Goal: Task Accomplishment & Management: Complete application form

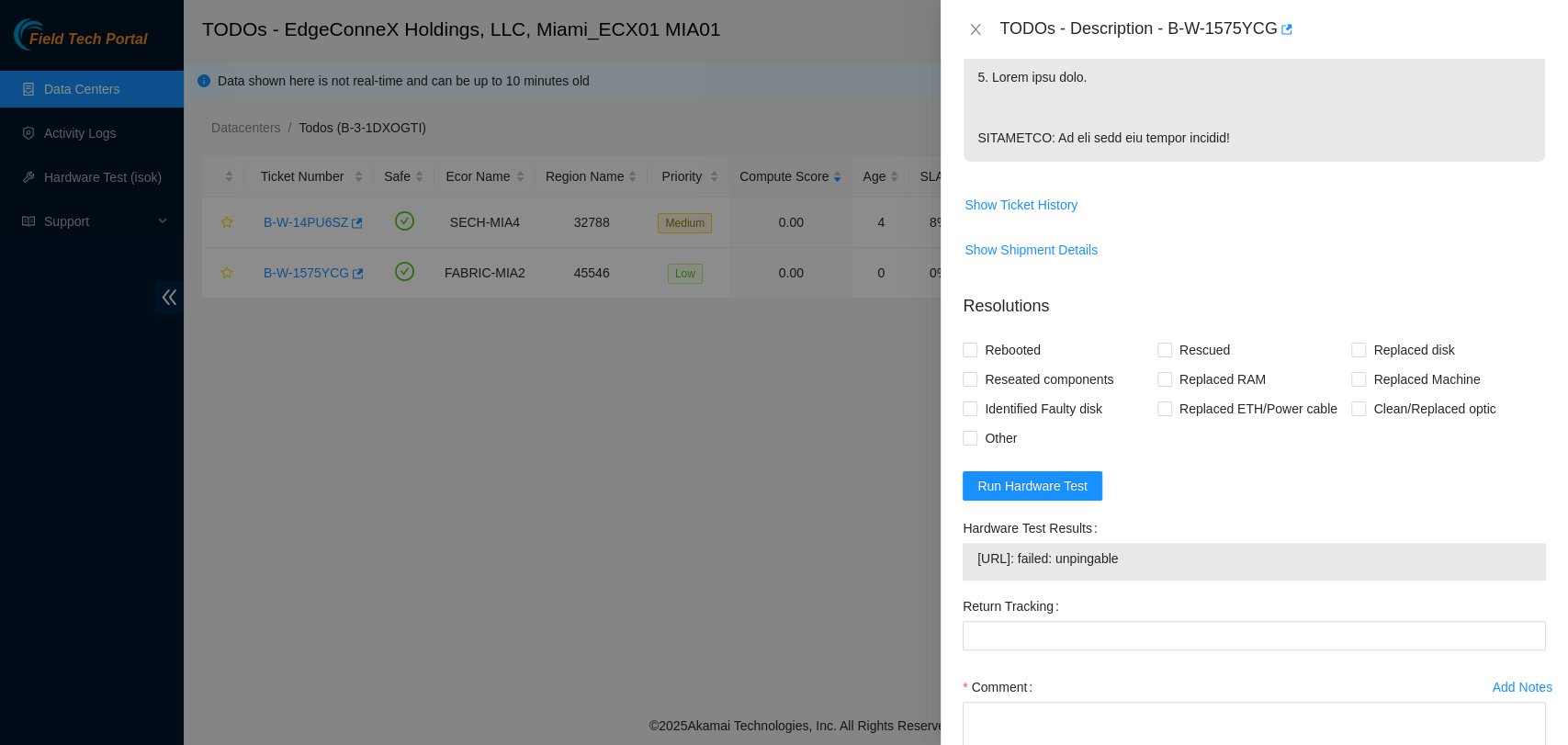
scroll to position [1160, 0]
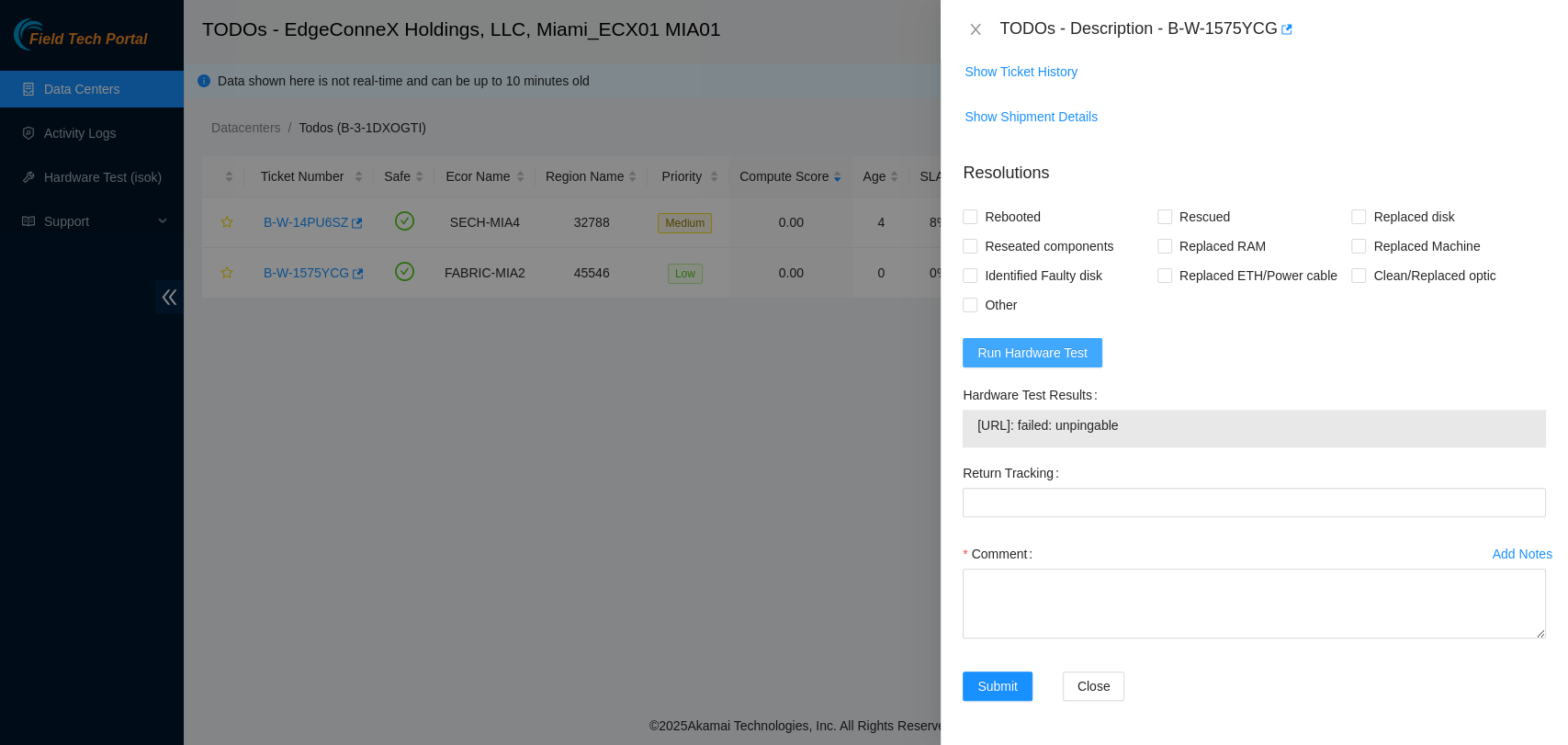
click at [1072, 338] on button "Run Hardware Test" at bounding box center [1032, 353] width 139 height 30
click at [1051, 421] on span "[URL]: passed: ok" at bounding box center [1254, 426] width 554 height 20
copy span "[URL]: passed: ok"
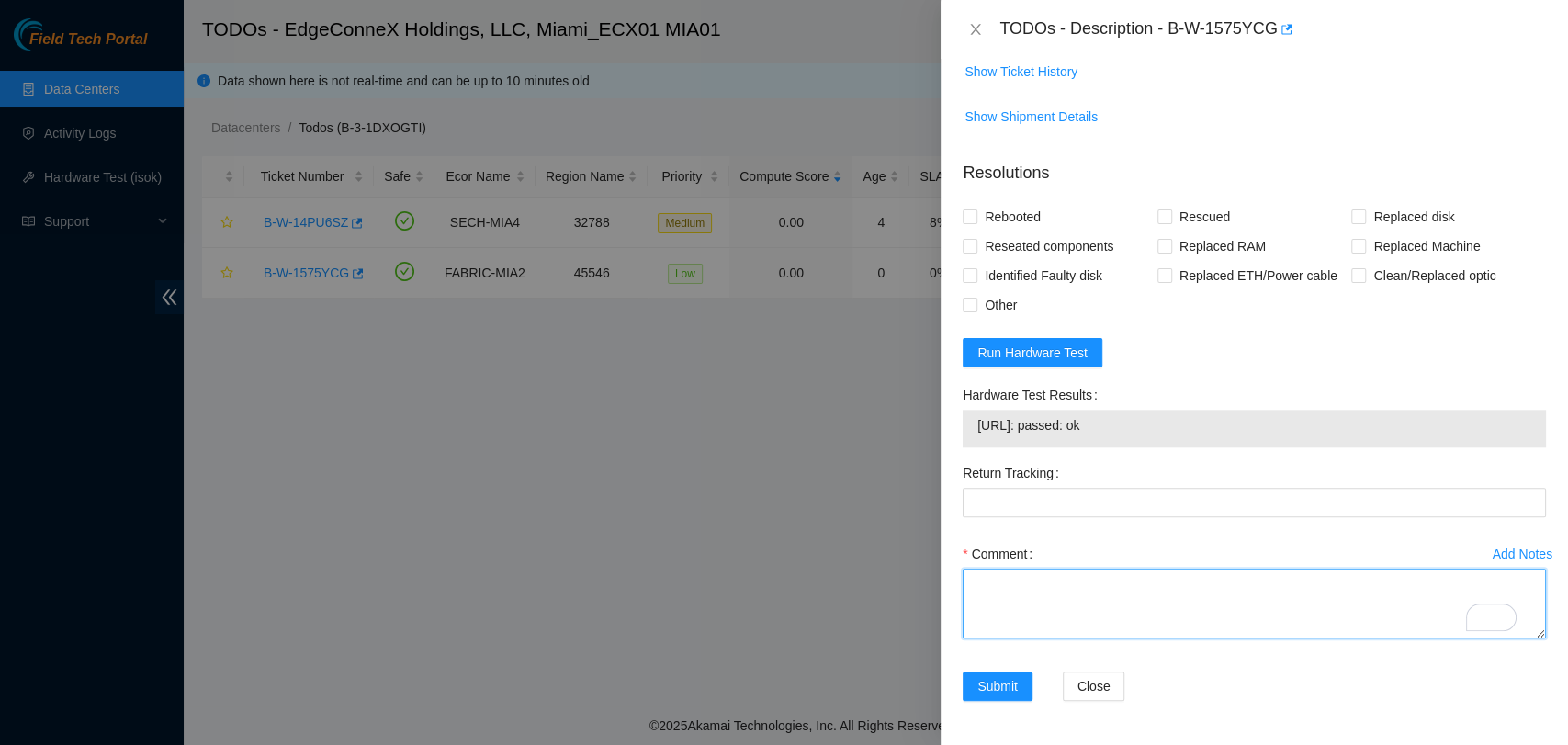
paste textarea "Secure Rack Access request: B-W-159EZHZ NOCC agent unlocked rids: [EMAIL_ADDRES…"
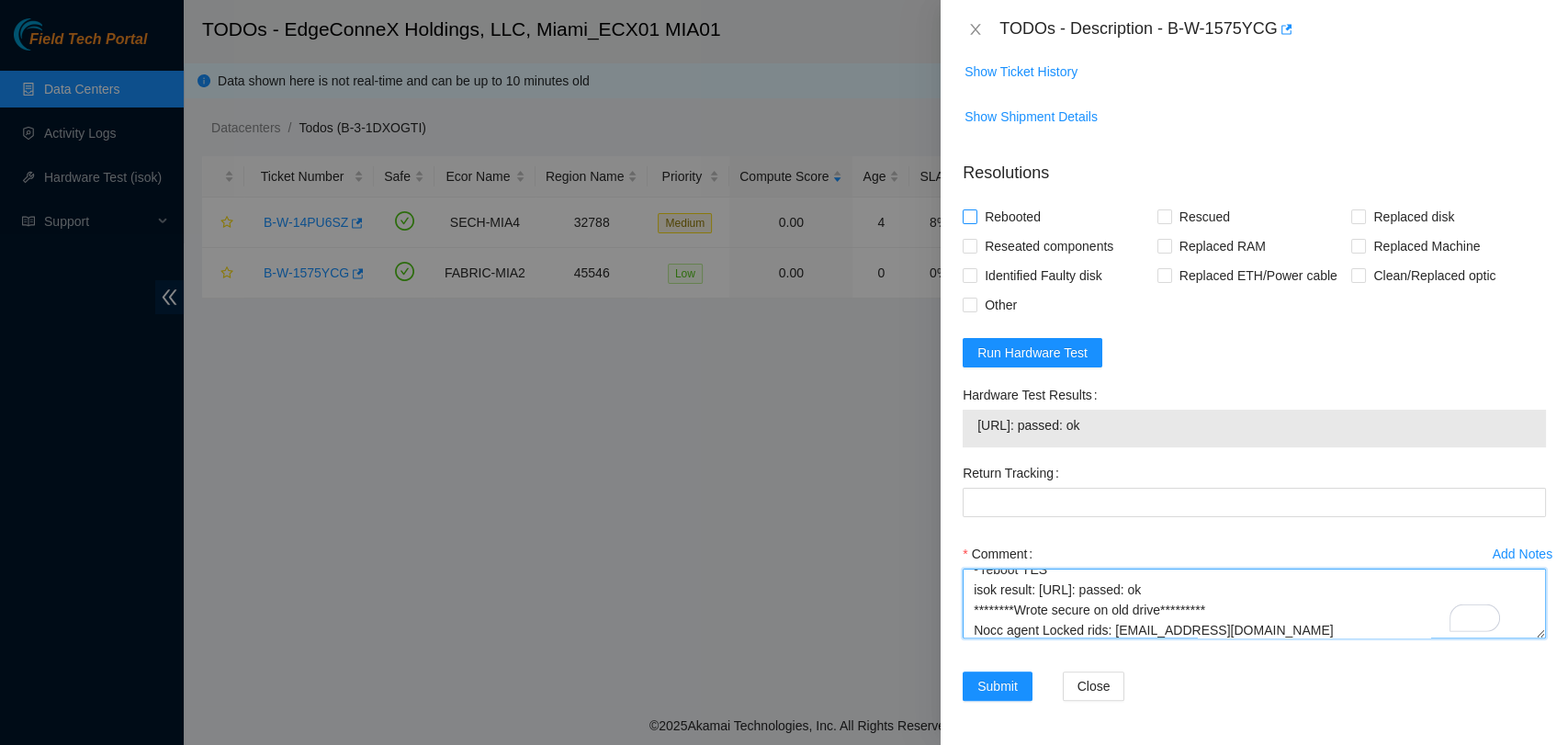
scroll to position [357, 0]
type textarea "Secure Rack Access request: B-W-159EZHZ NOCC agent unlocked rids: [EMAIL_ADDRES…"
click at [979, 215] on span "Rebooted" at bounding box center [1012, 217] width 71 height 30
click at [976, 215] on input "Rebooted" at bounding box center [969, 216] width 13 height 13
checkbox input "true"
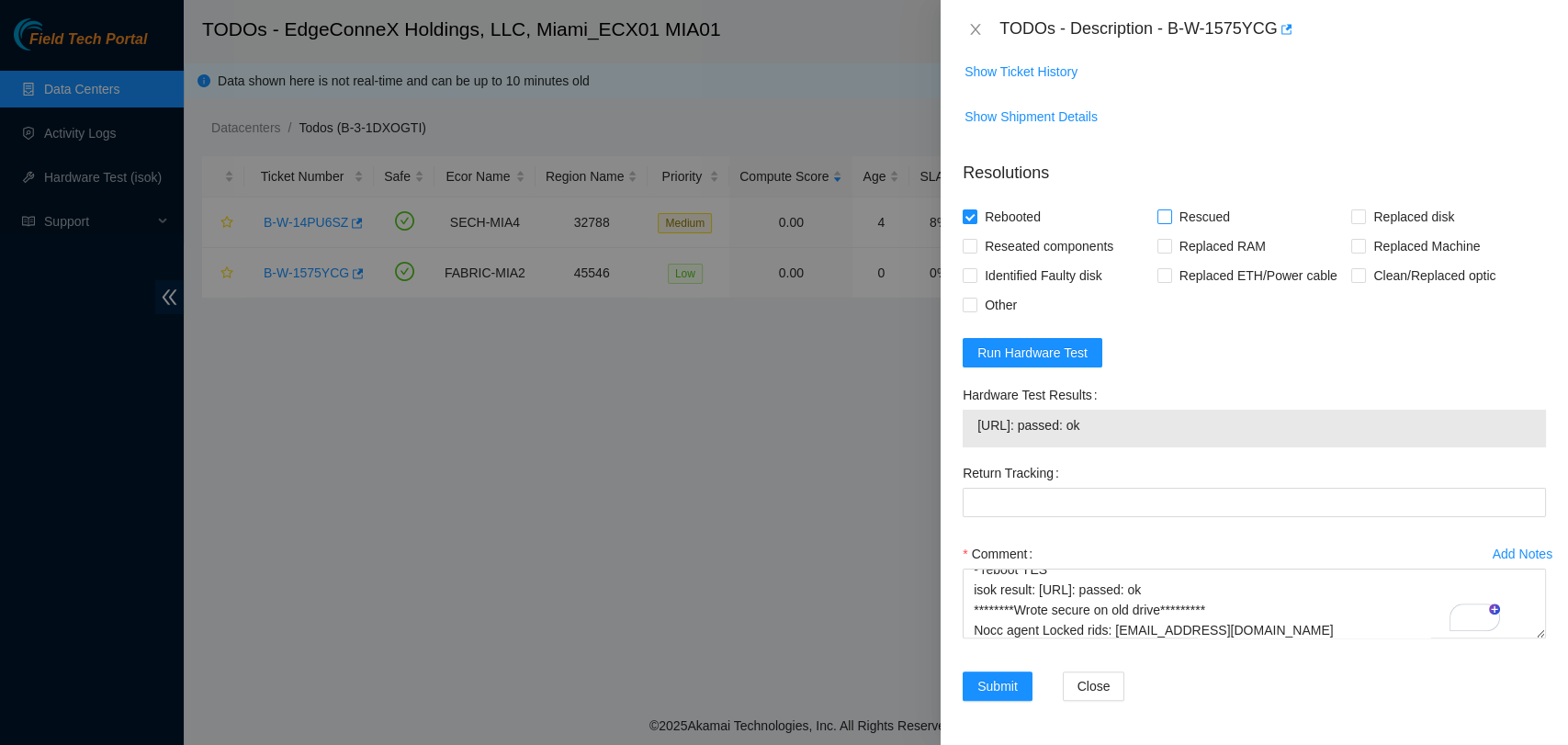
click at [1159, 219] on input "Rescued" at bounding box center [1164, 216] width 13 height 13
checkbox input "true"
click at [978, 297] on span "Other" at bounding box center [1000, 306] width 47 height 30
click at [976, 297] on input "Other" at bounding box center [969, 304] width 13 height 13
checkbox input "true"
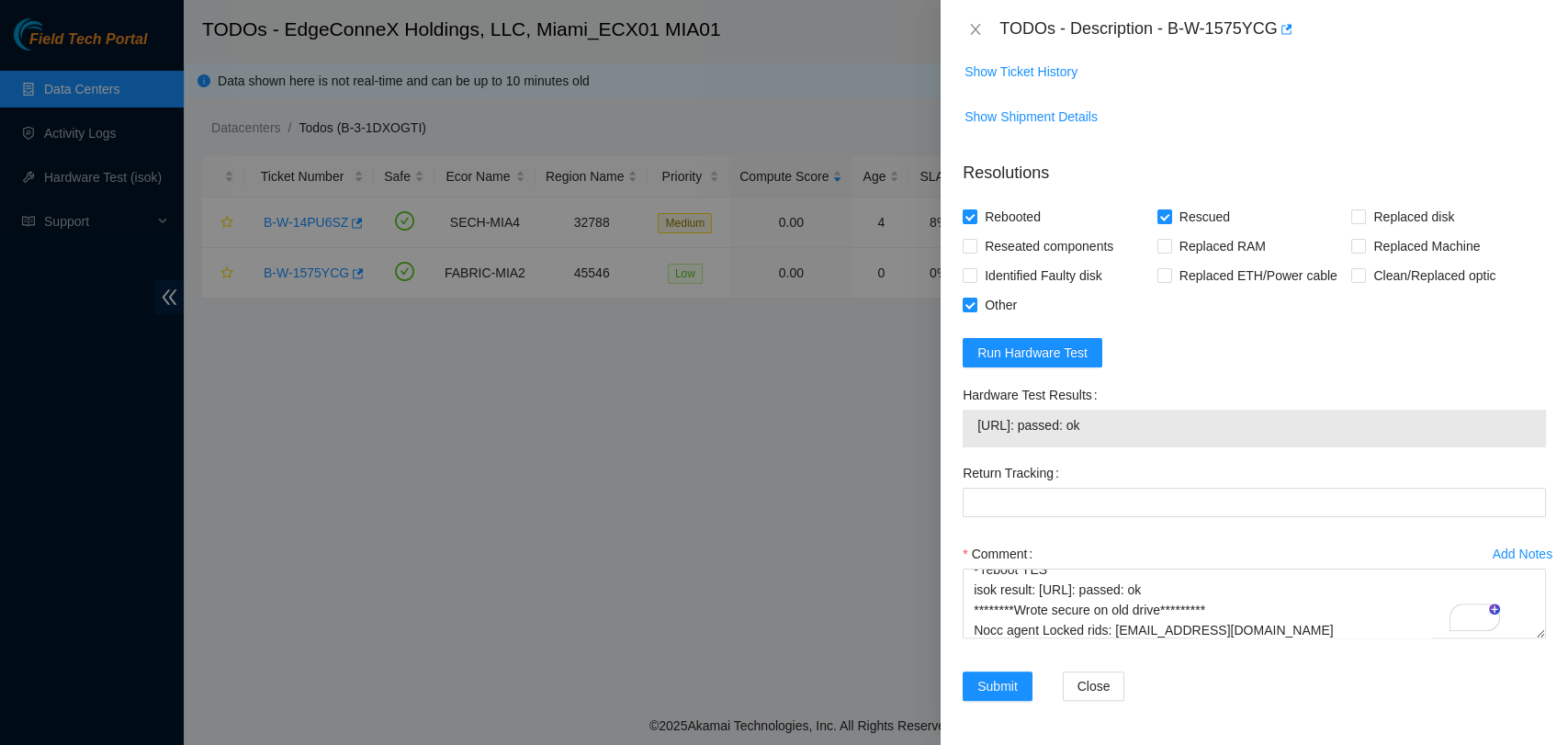
scroll to position [1175, 0]
click at [977, 680] on span "Submit" at bounding box center [998, 687] width 41 height 20
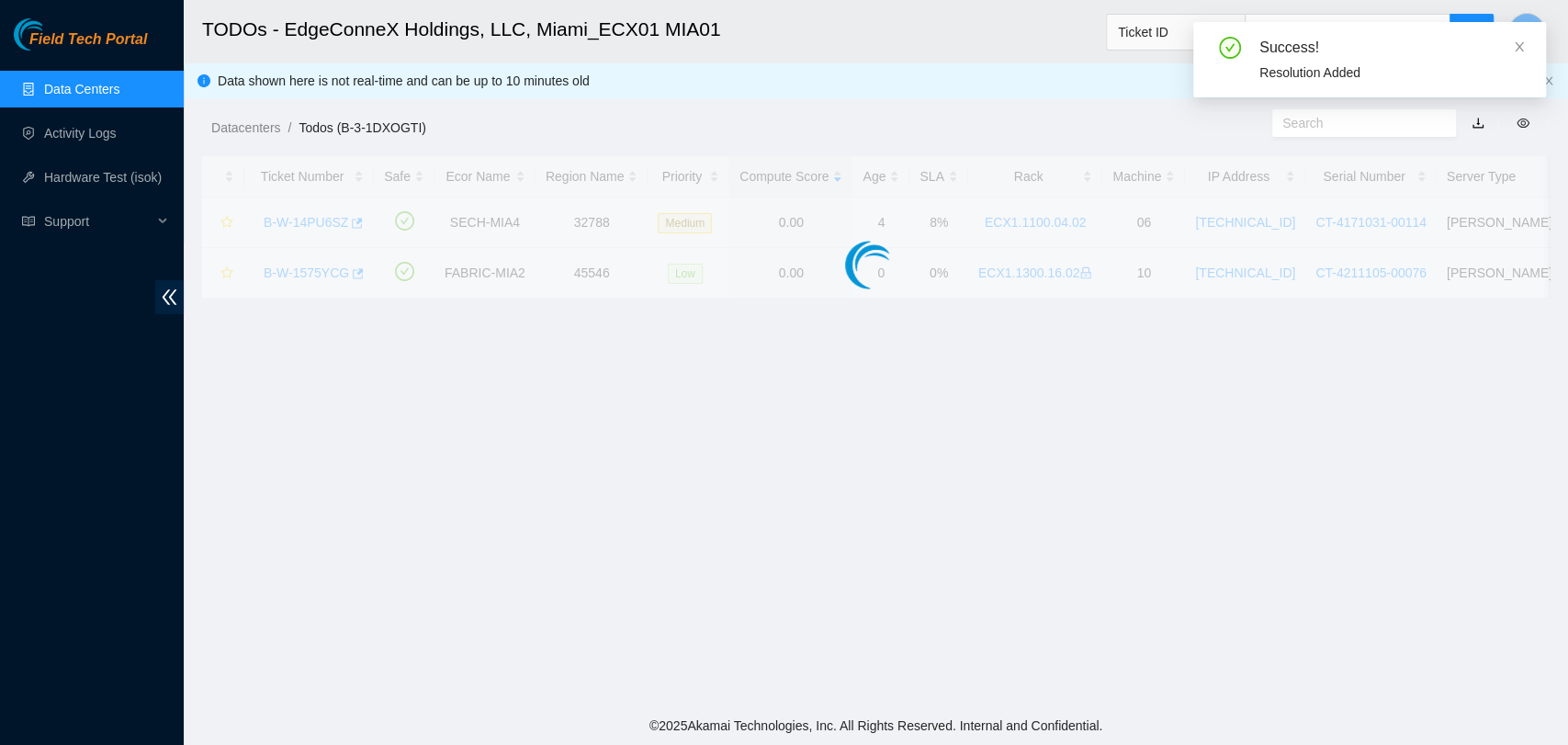
scroll to position [434, 0]
